Goal: Information Seeking & Learning: Learn about a topic

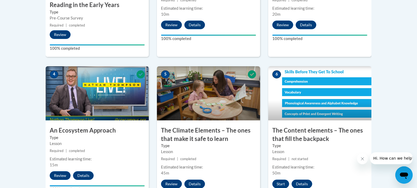
scroll to position [336, 0]
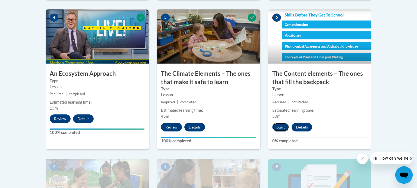
click at [279, 129] on button "Start" at bounding box center [280, 127] width 17 height 9
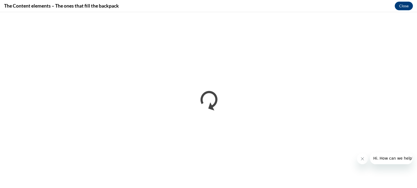
scroll to position [0, 0]
